Goal: Book appointment/travel/reservation

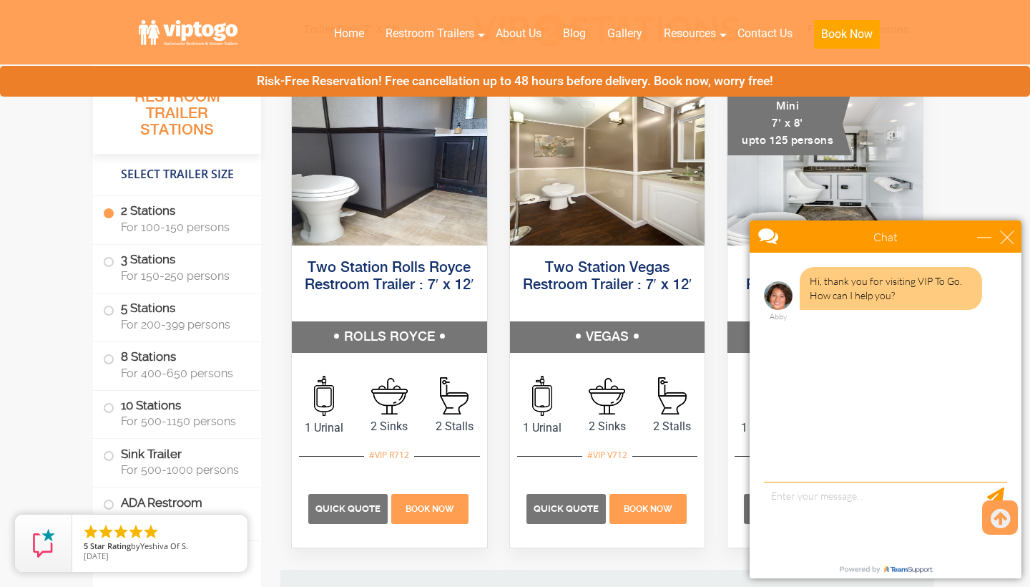
scroll to position [713, 0]
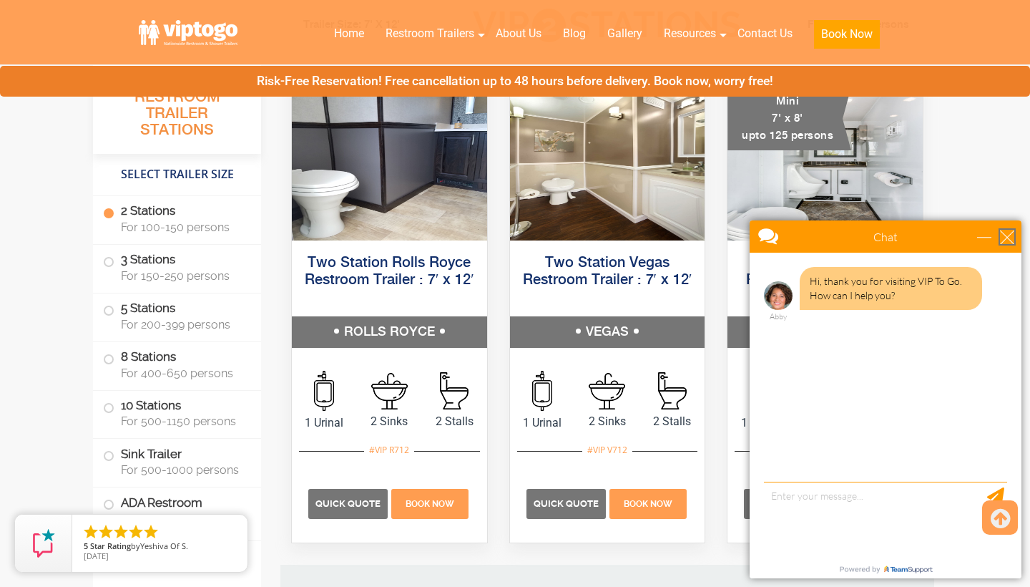
click at [1010, 235] on div "close" at bounding box center [1007, 237] width 14 height 14
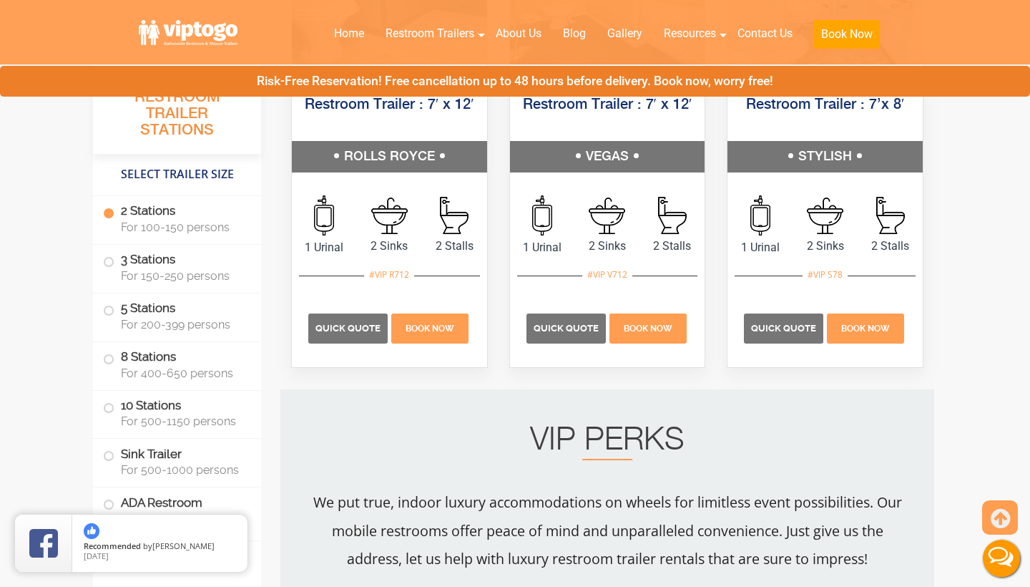
scroll to position [895, 0]
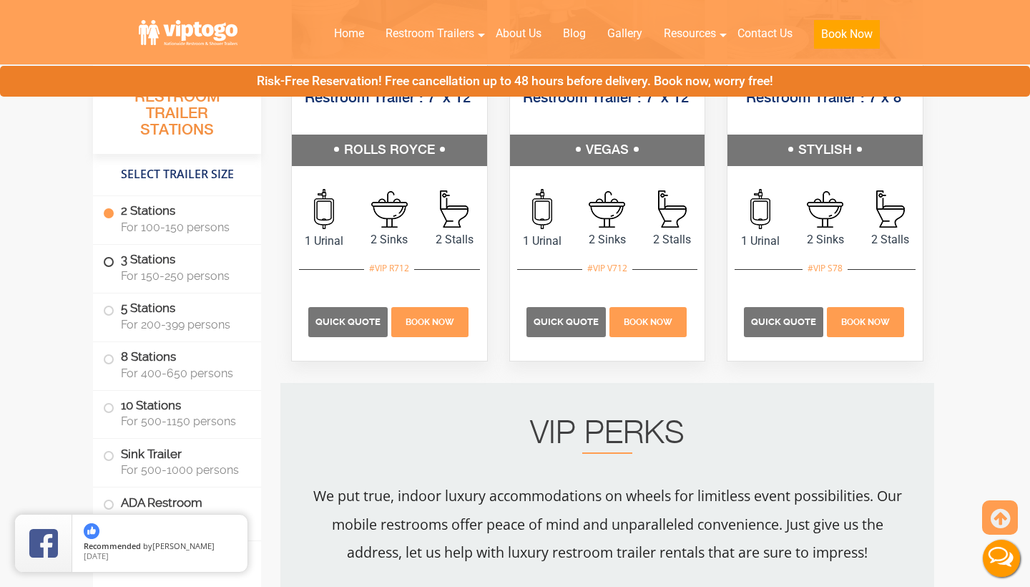
click at [111, 265] on span at bounding box center [109, 262] width 6 height 6
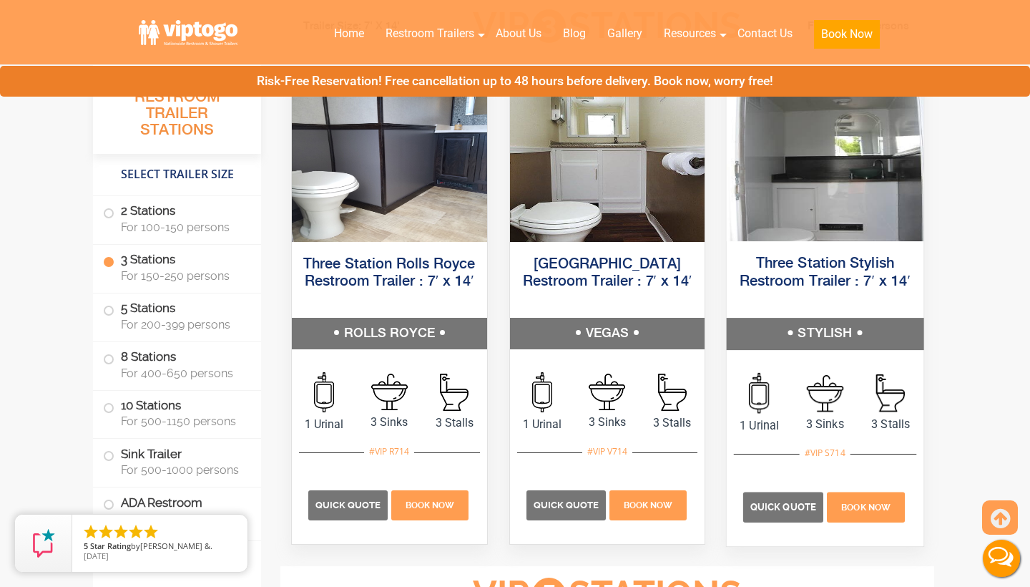
scroll to position [1659, 0]
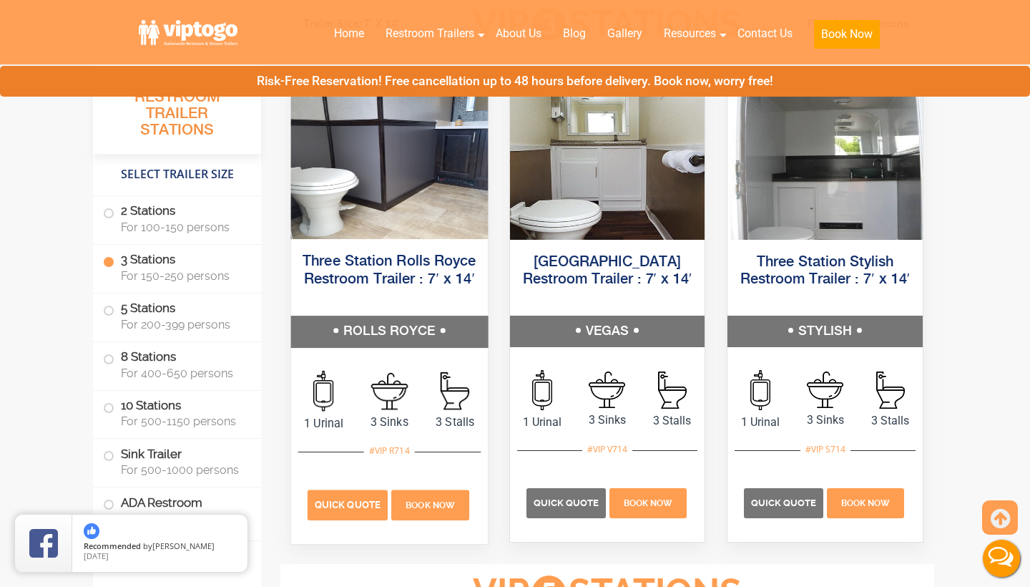
click at [360, 501] on span "Quick Quote" at bounding box center [348, 504] width 66 height 11
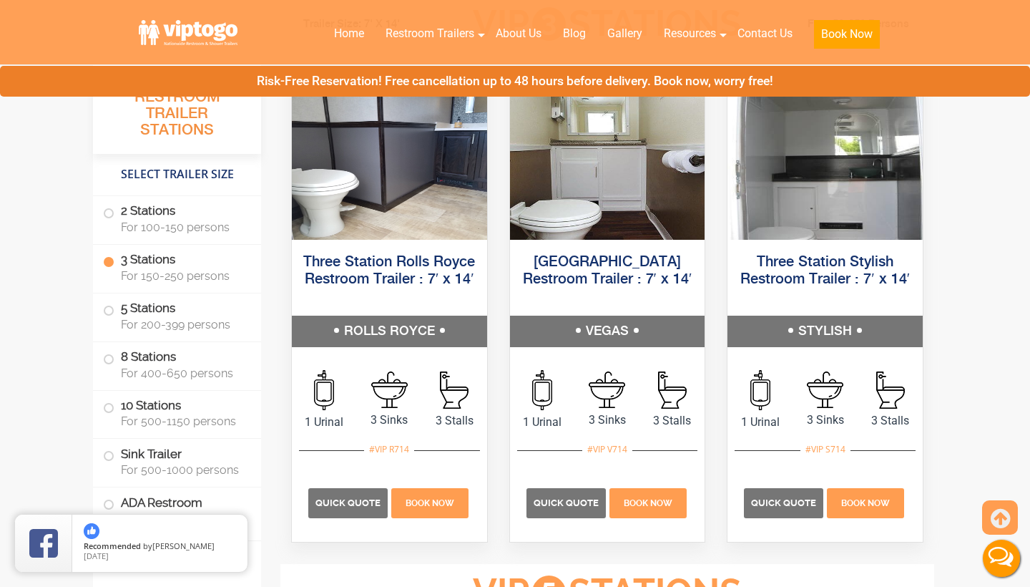
scroll to position [1624, 0]
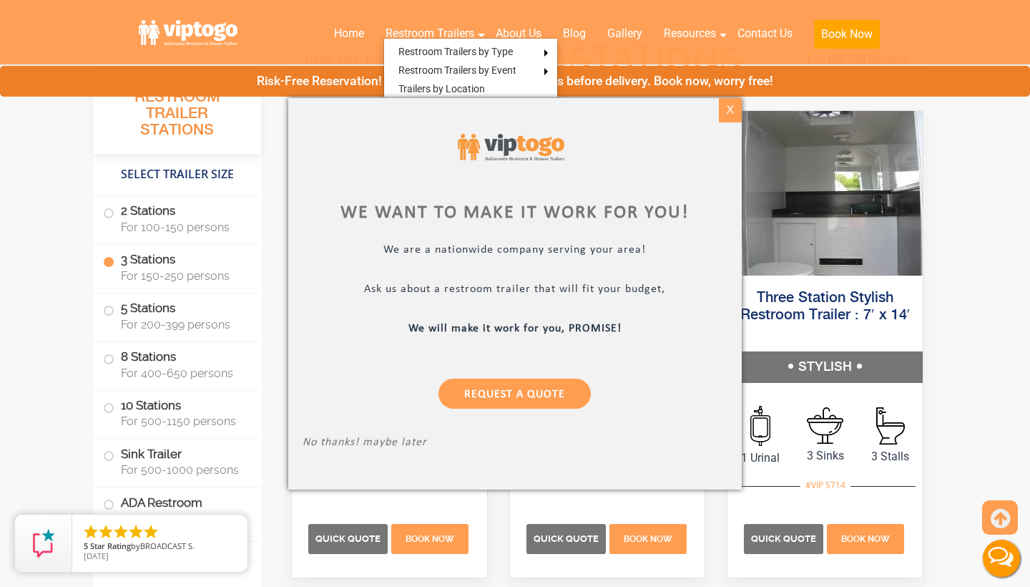
click at [733, 117] on div "X" at bounding box center [730, 110] width 22 height 24
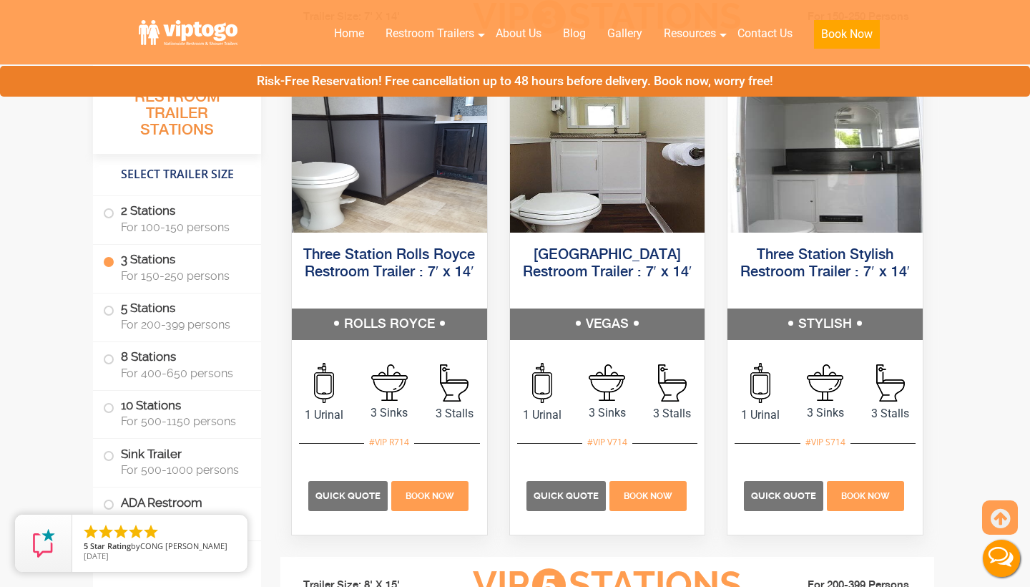
scroll to position [1665, 0]
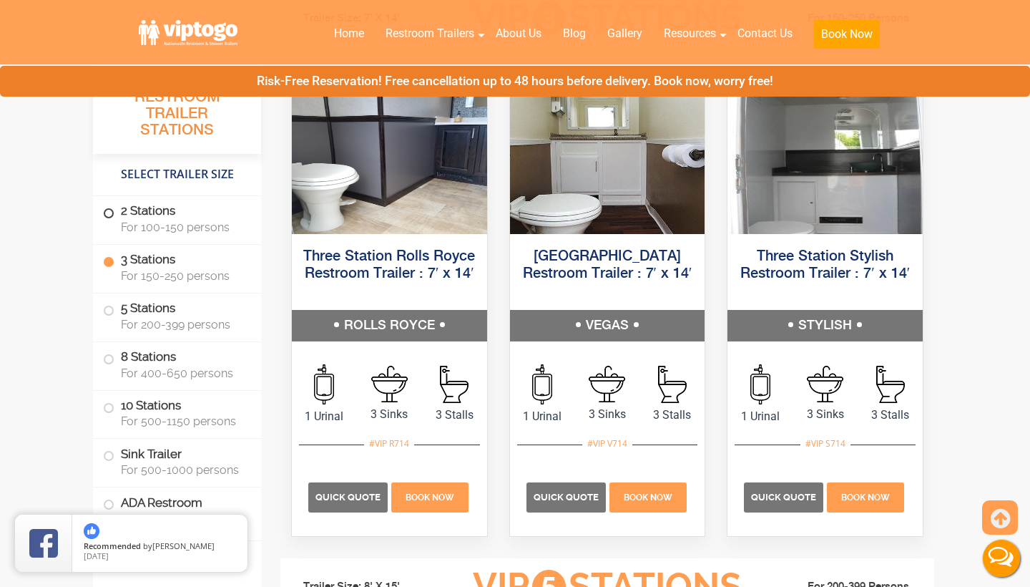
click at [112, 210] on span at bounding box center [109, 213] width 6 height 6
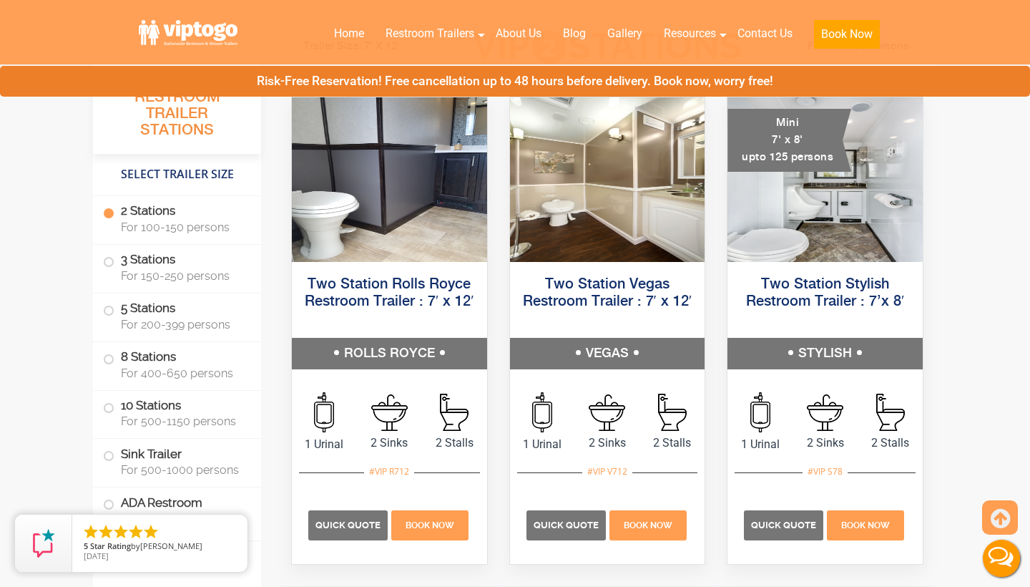
scroll to position [693, 0]
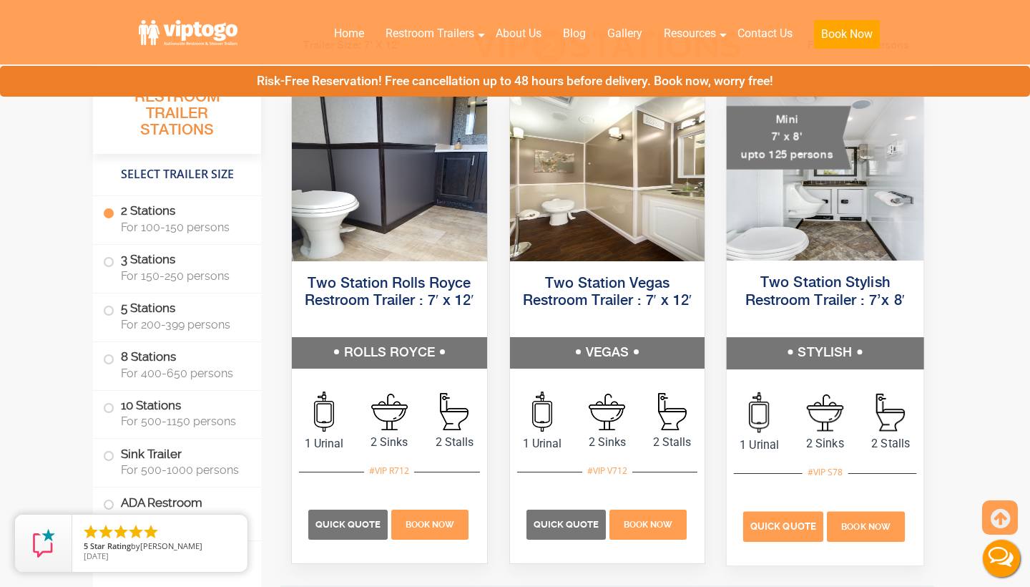
click at [796, 525] on span "Quick Quote" at bounding box center [784, 526] width 66 height 11
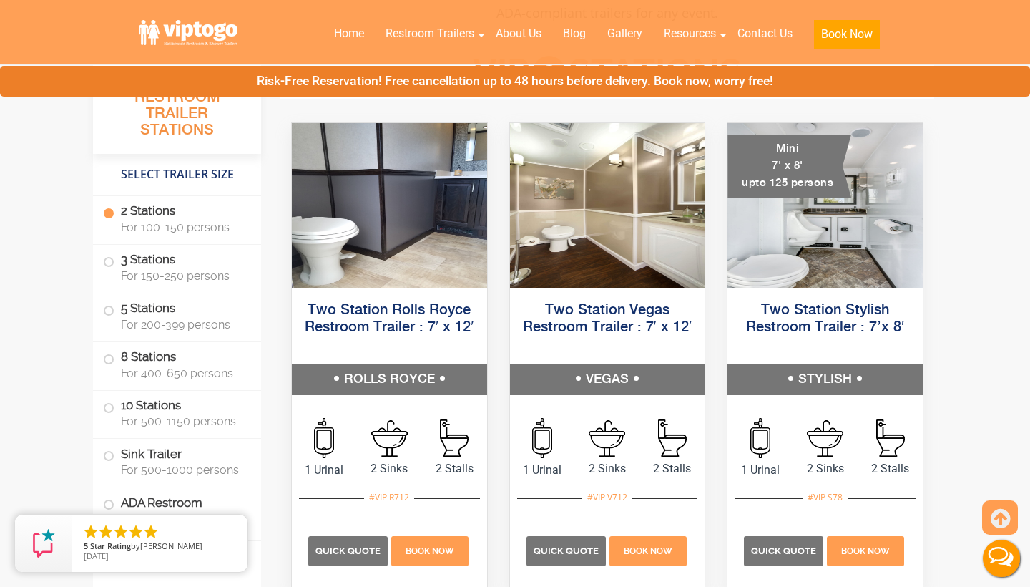
scroll to position [674, 0]
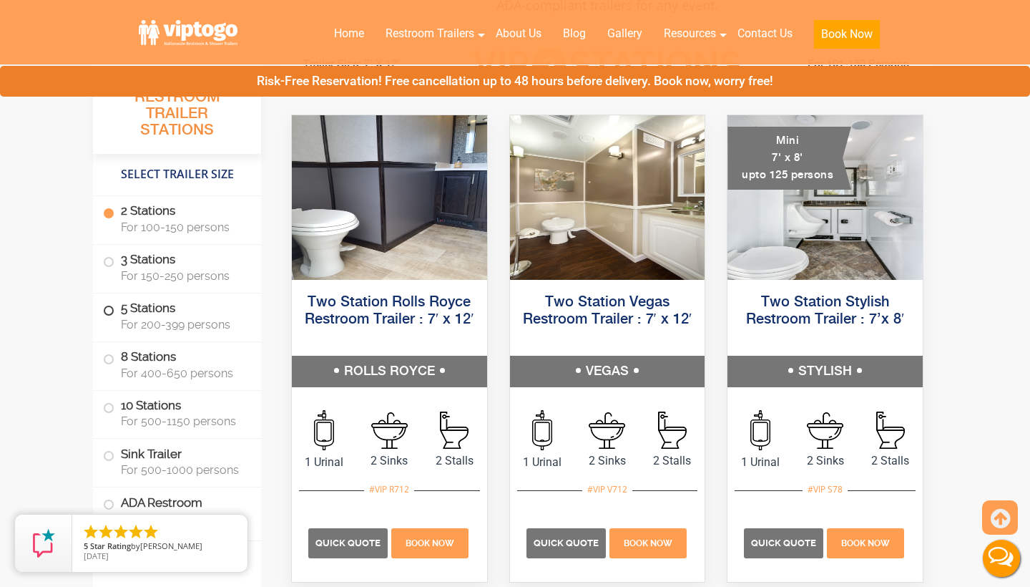
click at [121, 313] on label "5 Stations For 200-399 persons" at bounding box center [177, 315] width 148 height 44
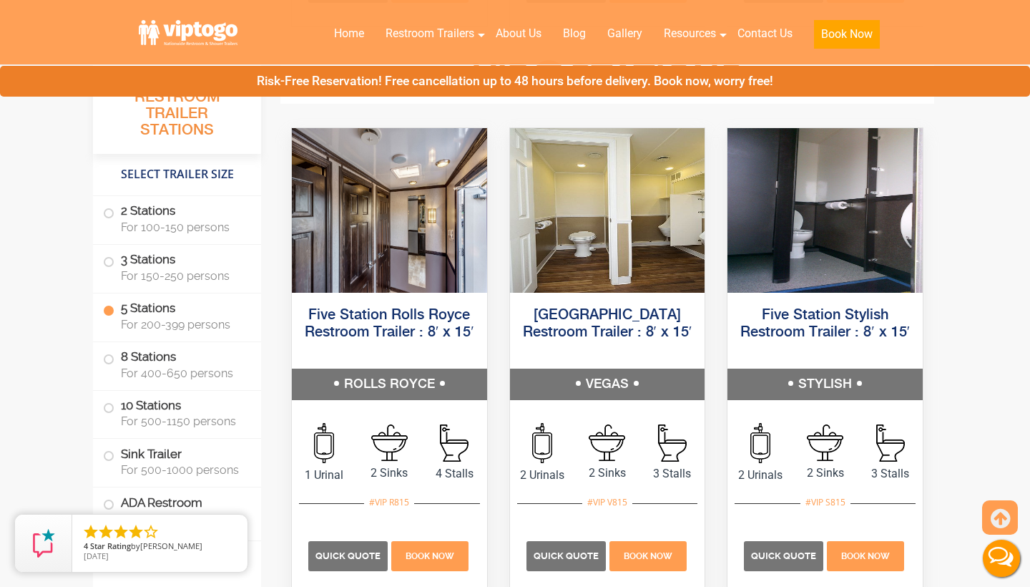
scroll to position [2174, 0]
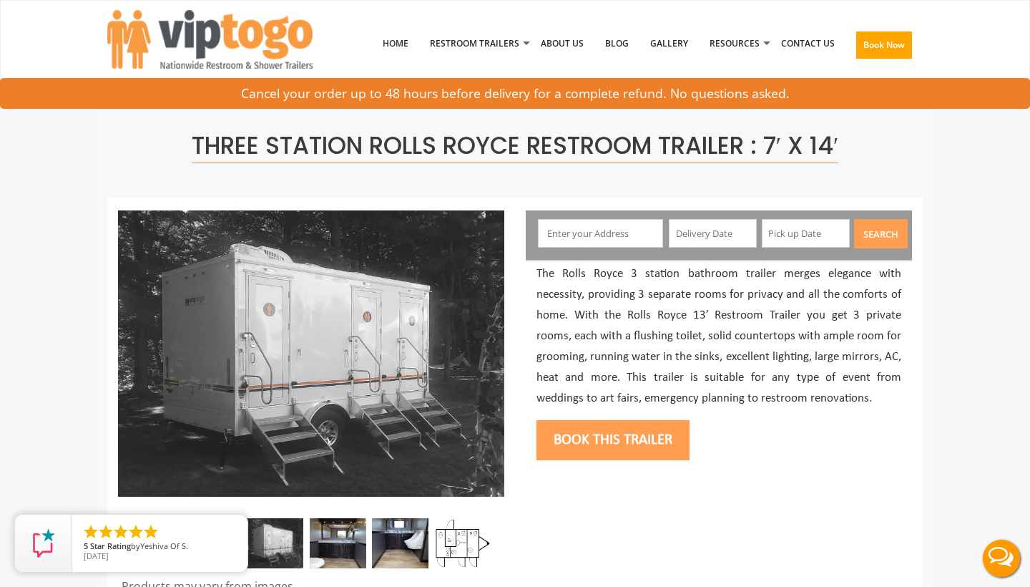
click at [618, 234] on input "text" at bounding box center [601, 233] width 126 height 29
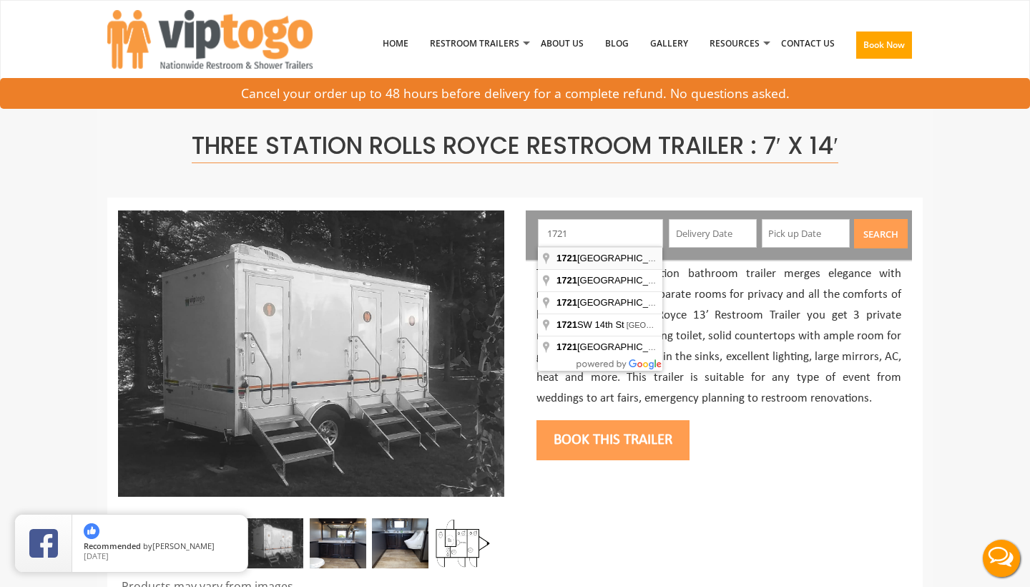
type input "1721 Southeast 17th Street, Fort Lauderdale, FL, USA"
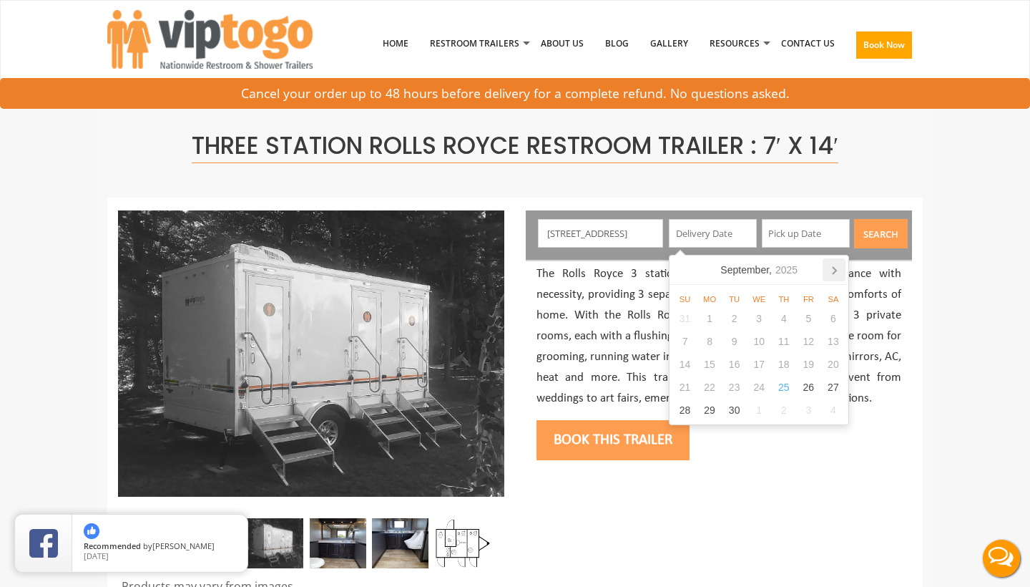
click at [837, 265] on icon at bounding box center [834, 269] width 23 height 23
click at [835, 273] on icon at bounding box center [834, 269] width 23 height 23
click at [832, 270] on icon at bounding box center [834, 269] width 23 height 23
click at [736, 342] on div "9" at bounding box center [734, 341] width 25 height 23
type input "12/09/2025"
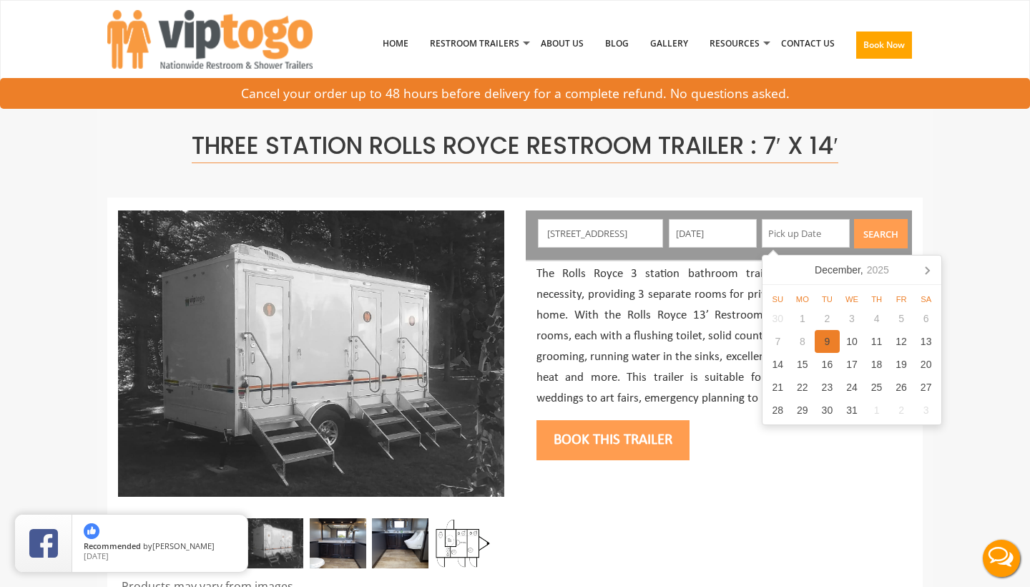
click at [827, 340] on div "9" at bounding box center [827, 341] width 25 height 23
type input "12/09/2025"
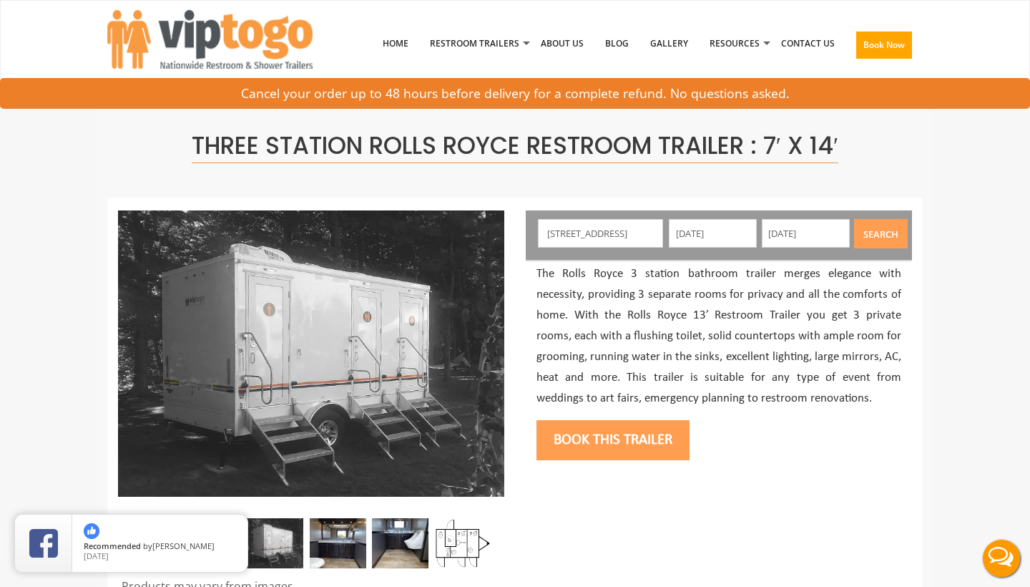
click at [879, 232] on button "Search" at bounding box center [881, 233] width 54 height 29
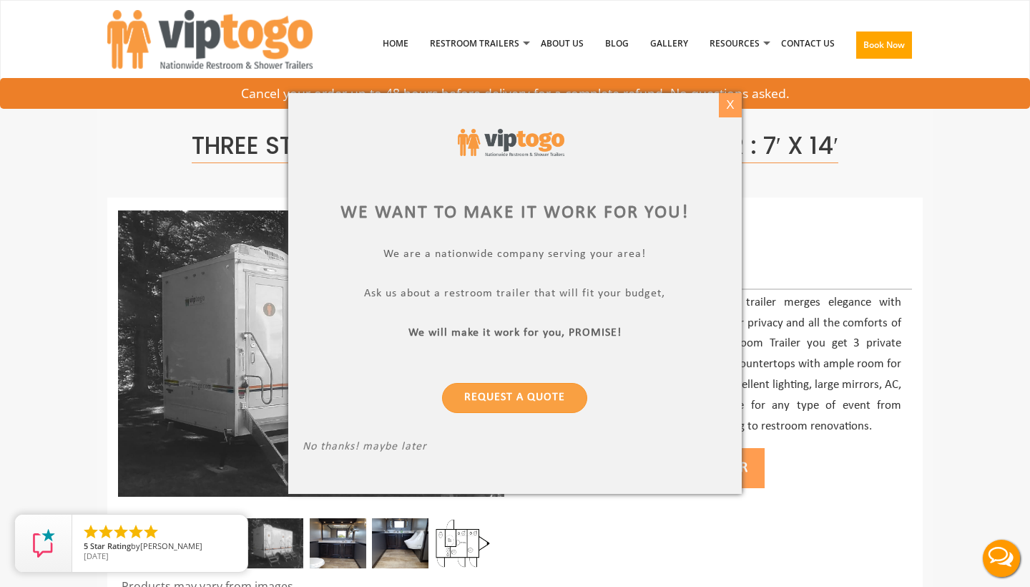
click at [725, 113] on div "X" at bounding box center [730, 105] width 22 height 24
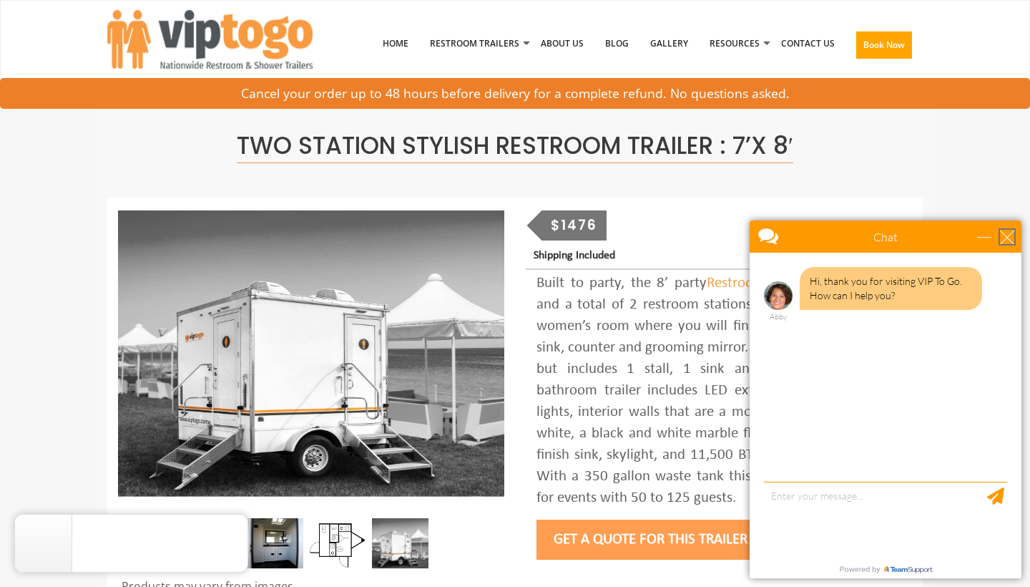
click at [1008, 232] on div "close" at bounding box center [1007, 237] width 14 height 14
